Goal: Information Seeking & Learning: Learn about a topic

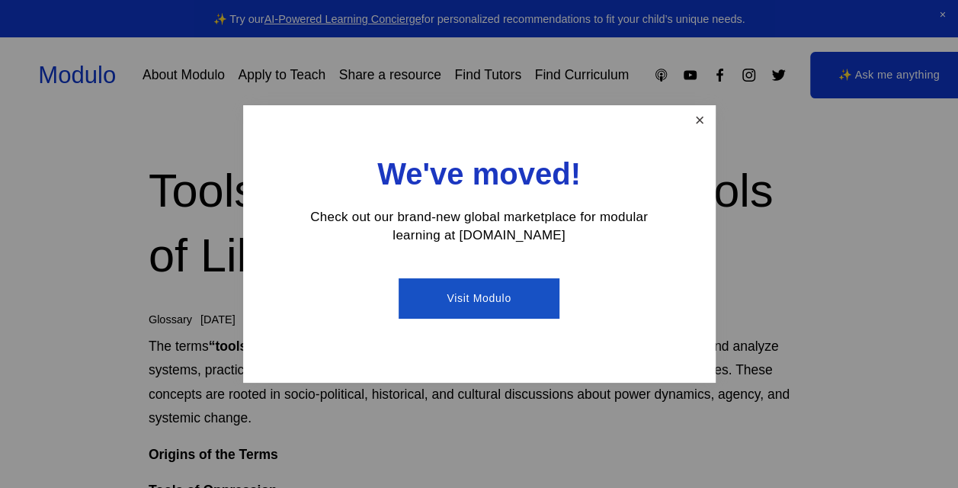
click at [701, 124] on link "Close" at bounding box center [699, 120] width 27 height 27
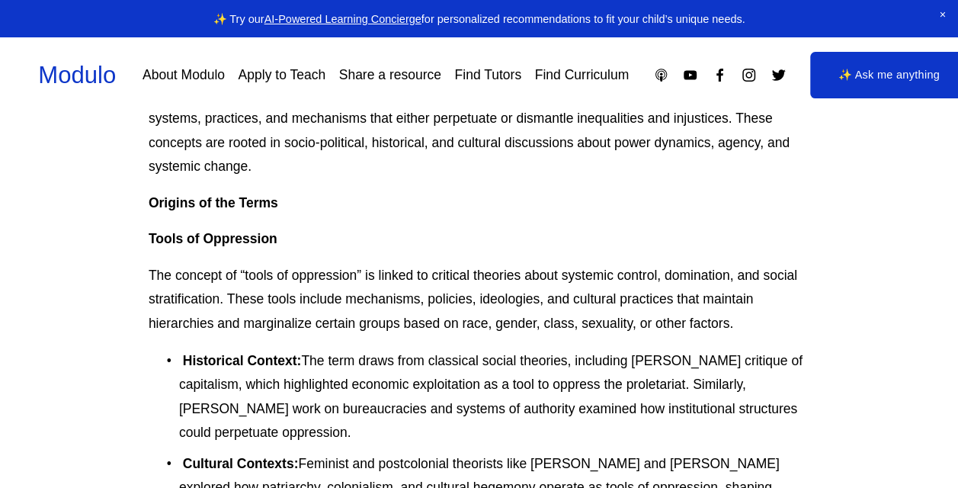
scroll to position [229, 0]
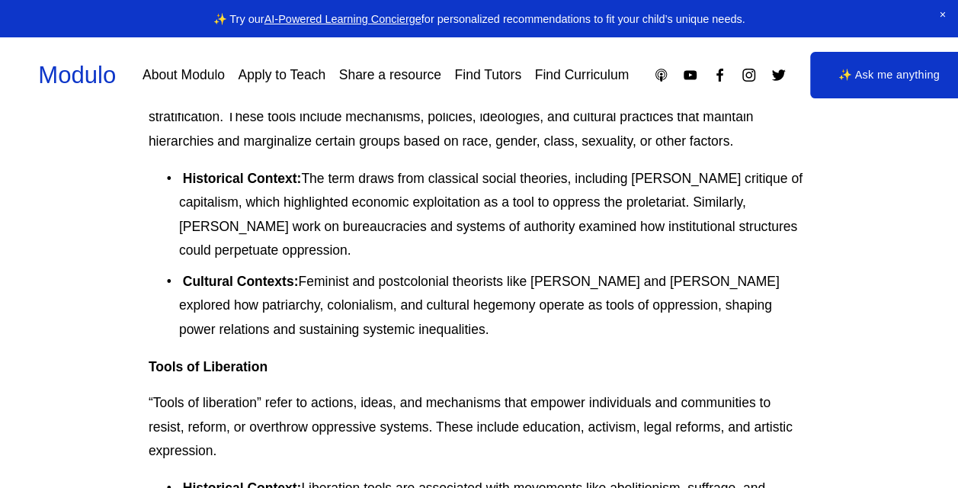
scroll to position [457, 0]
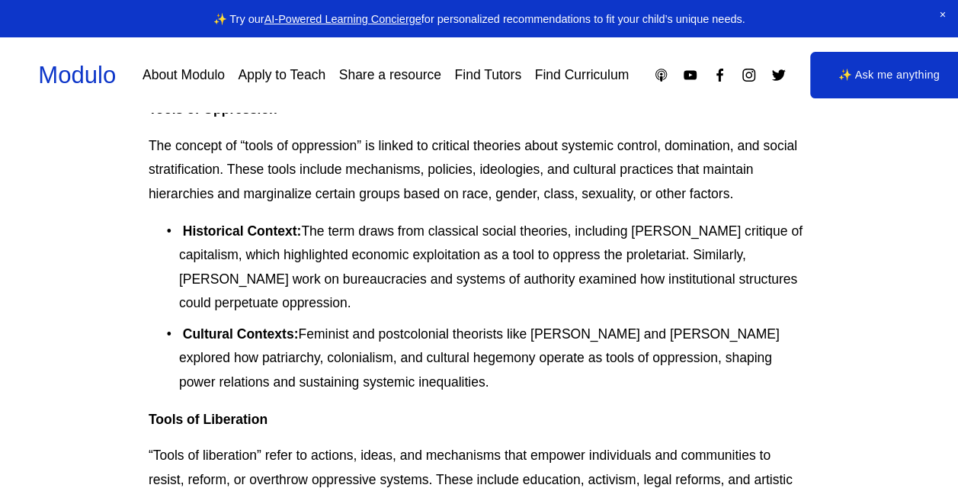
drag, startPoint x: 172, startPoint y: 338, endPoint x: 133, endPoint y: 335, distance: 39.7
click at [179, 338] on p "Cultural Contexts: Feminist and postcolonial theorists like [PERSON_NAME] and […" at bounding box center [494, 358] width 630 height 72
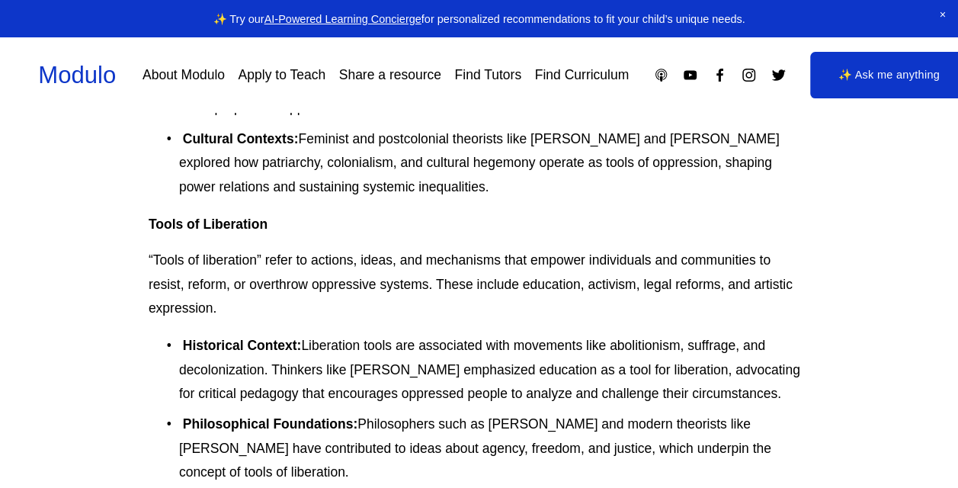
scroll to position [609, 0]
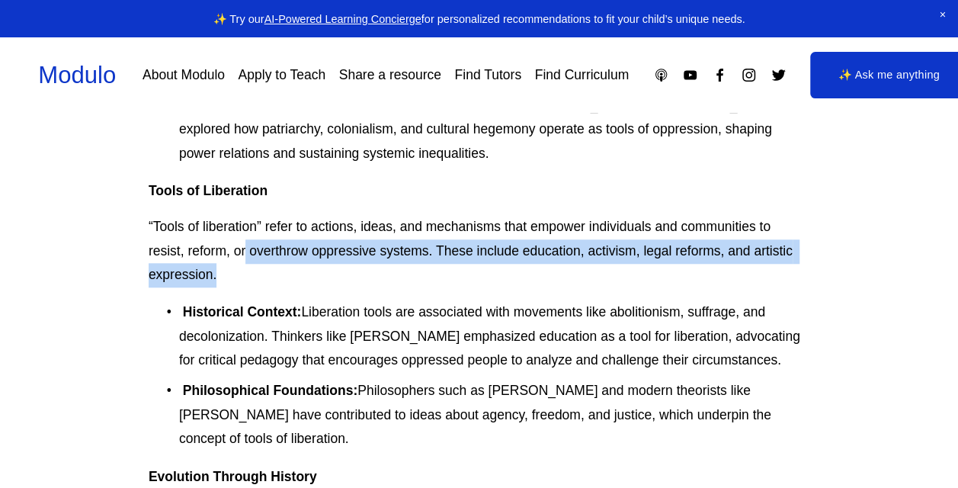
drag, startPoint x: 247, startPoint y: 264, endPoint x: 258, endPoint y: 267, distance: 11.7
click at [248, 265] on p "“Tools of liberation” refer to actions, ideas, and mechanisms that empower indi…" at bounding box center [479, 251] width 660 height 72
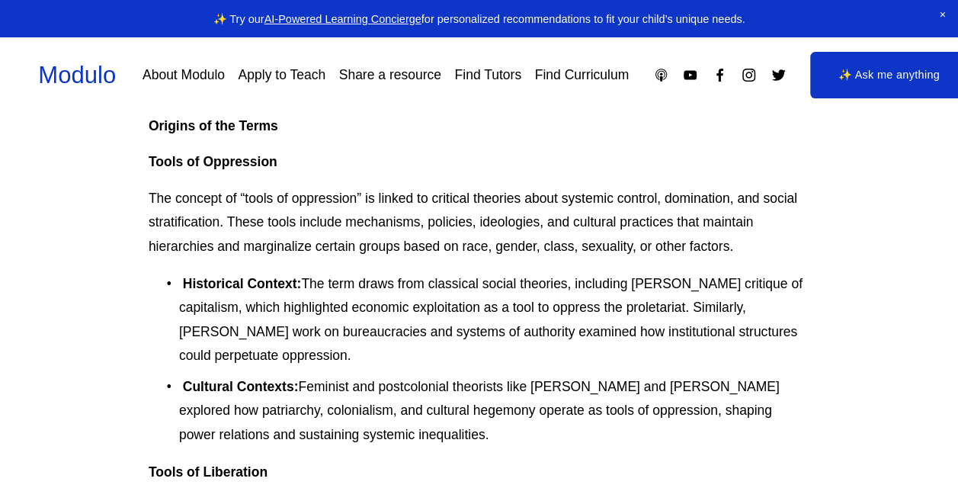
scroll to position [305, 0]
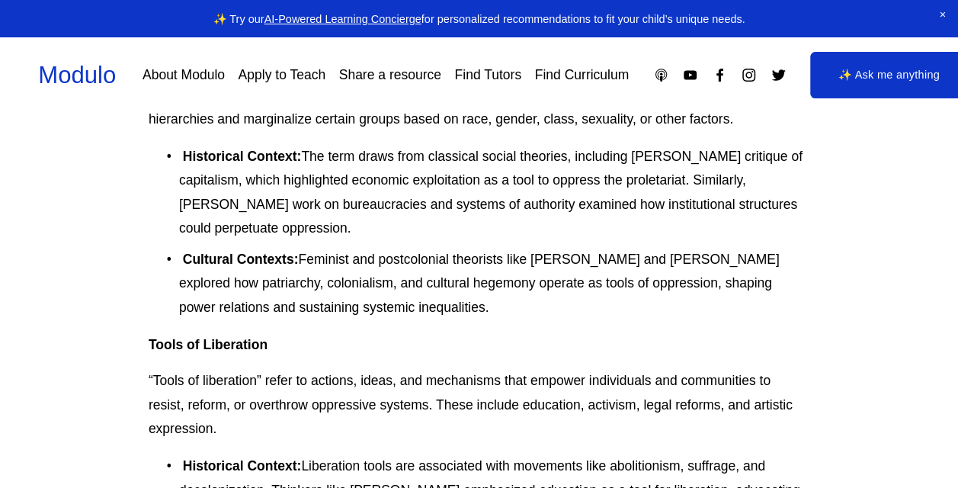
scroll to position [457, 0]
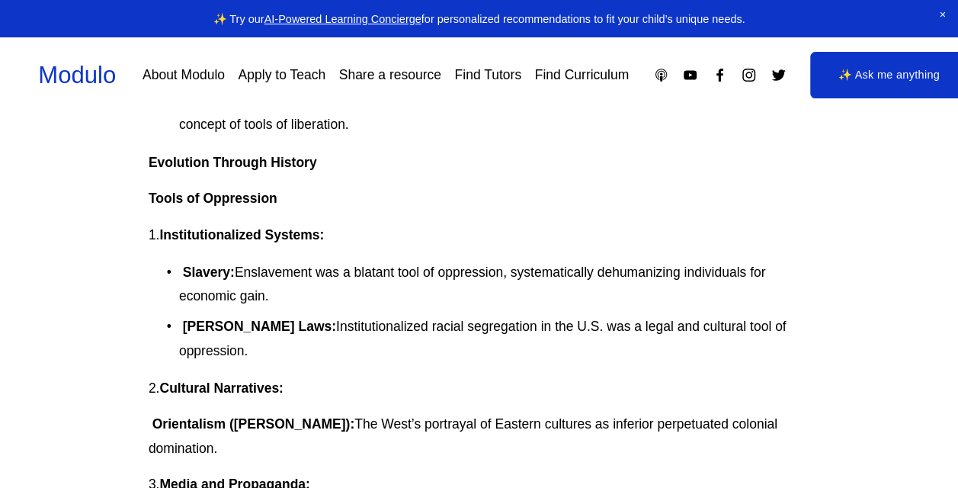
scroll to position [914, 0]
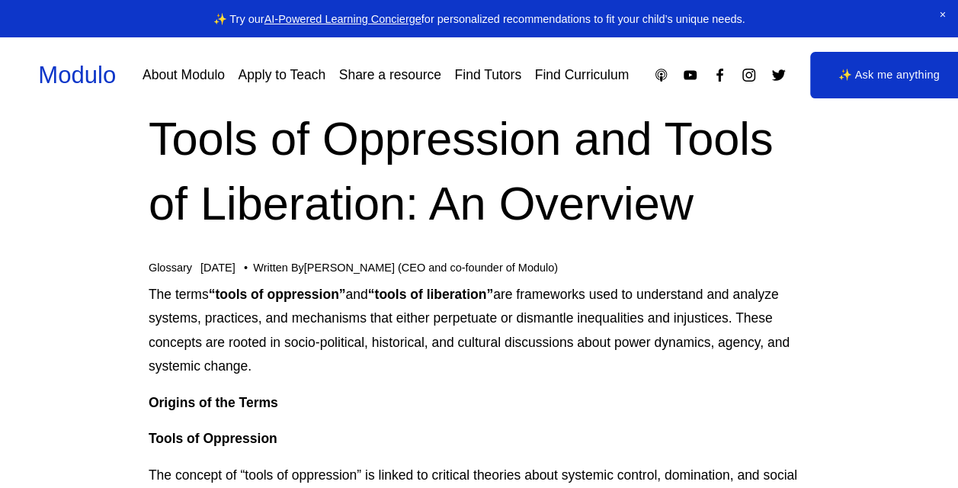
scroll to position [76, 0]
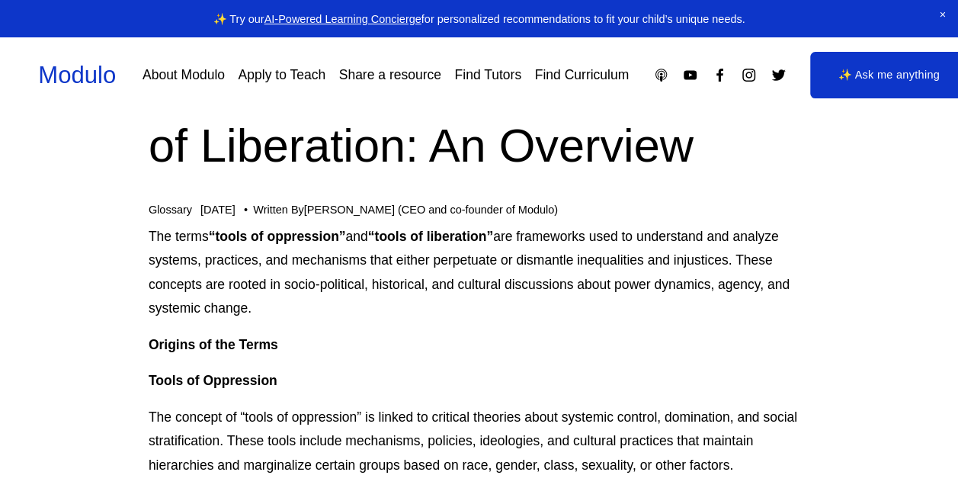
scroll to position [0, 0]
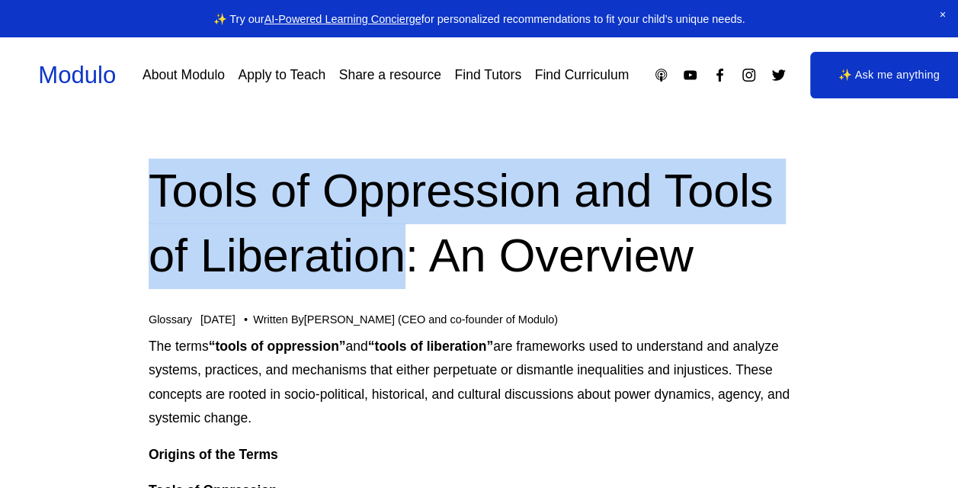
drag, startPoint x: 405, startPoint y: 253, endPoint x: 140, endPoint y: 206, distance: 269.3
copy h1 "Tools of Oppression and Tools of Liberation"
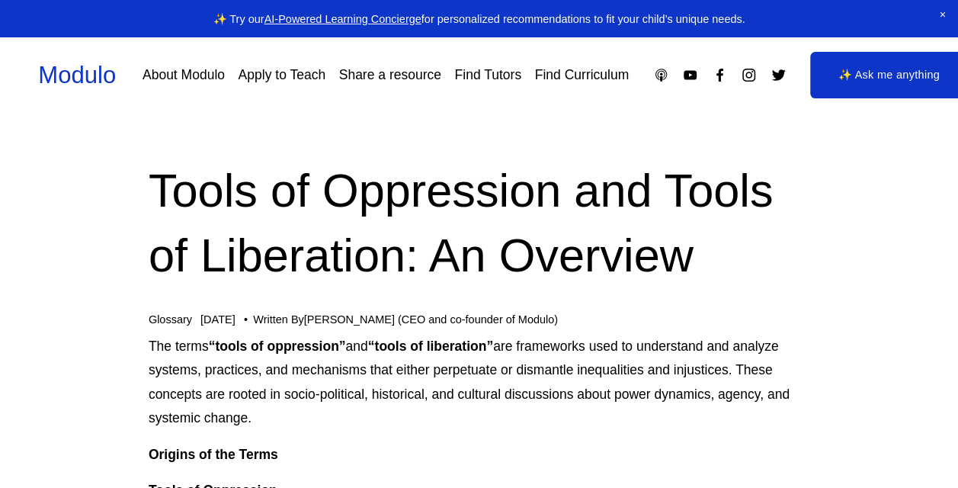
click at [581, 360] on p "The terms “tools of oppression” and “tools of liberation” are frameworks used t…" at bounding box center [479, 382] width 660 height 96
